Goal: Use online tool/utility: Utilize a website feature to perform a specific function

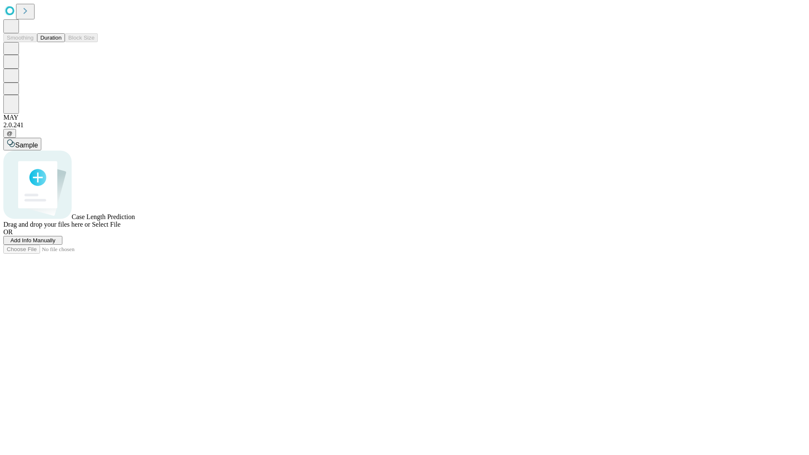
click at [62, 42] on button "Duration" at bounding box center [51, 37] width 28 height 9
click at [56, 244] on span "Add Info Manually" at bounding box center [33, 240] width 45 height 6
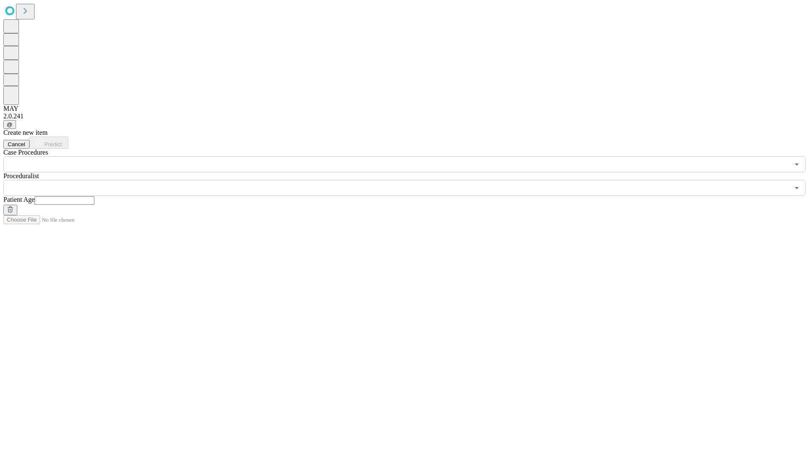
click at [94, 196] on input "text" at bounding box center [65, 200] width 60 height 8
type input "**"
click at [410, 180] on input "text" at bounding box center [396, 188] width 786 height 16
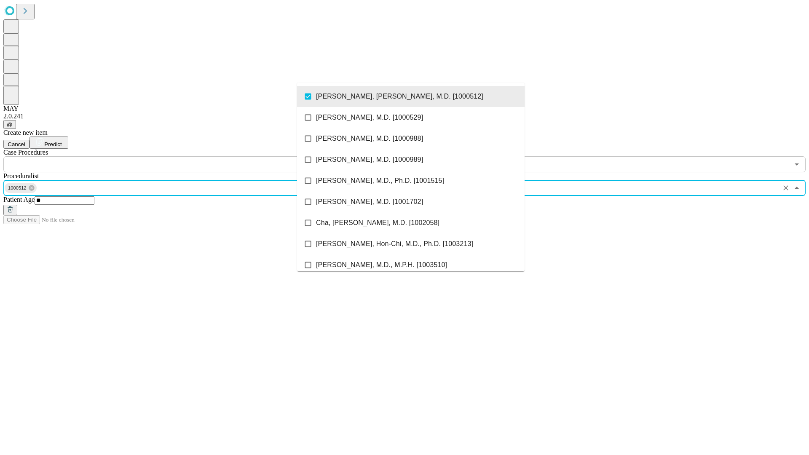
click at [177, 156] on input "text" at bounding box center [396, 164] width 786 height 16
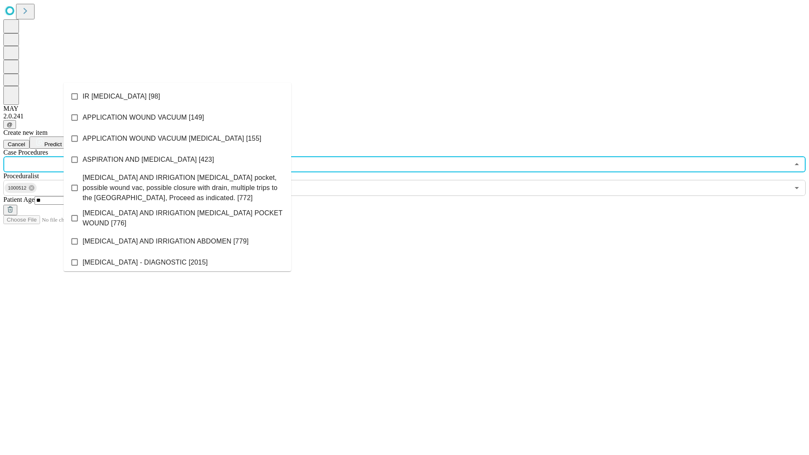
click at [177, 96] on li "IR [MEDICAL_DATA] [98]" at bounding box center [178, 96] width 228 height 21
click at [62, 141] on span "Predict" at bounding box center [52, 144] width 17 height 6
